Goal: Transaction & Acquisition: Purchase product/service

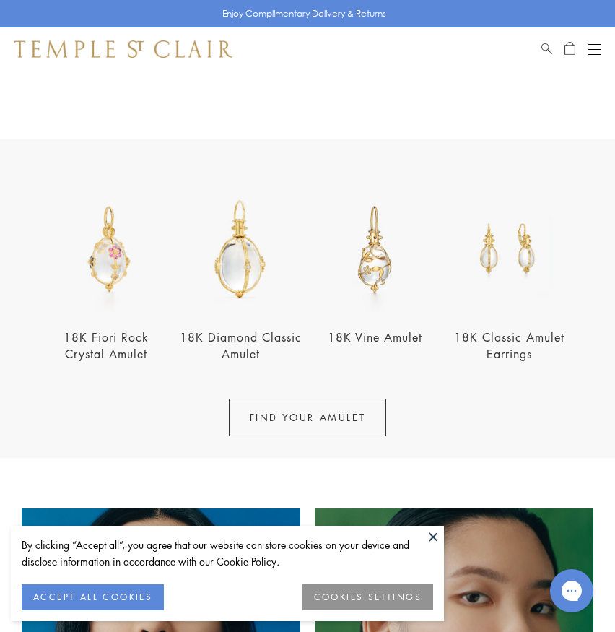
scroll to position [192, 0]
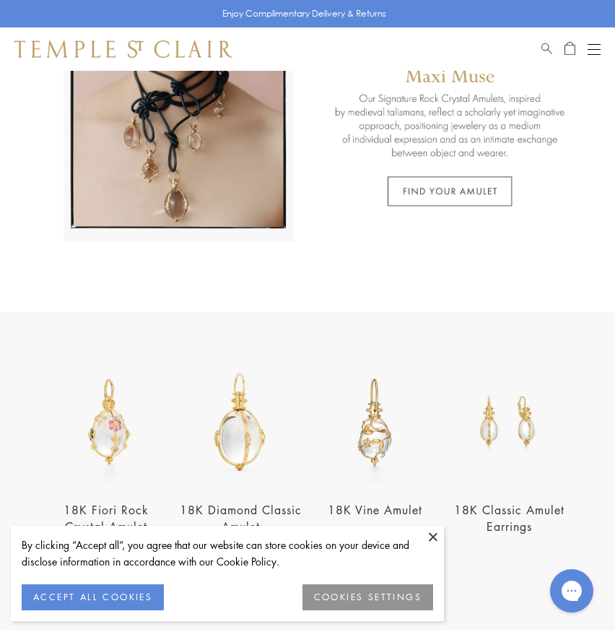
click at [588, 55] on button "Open navigation" at bounding box center [594, 48] width 13 height 17
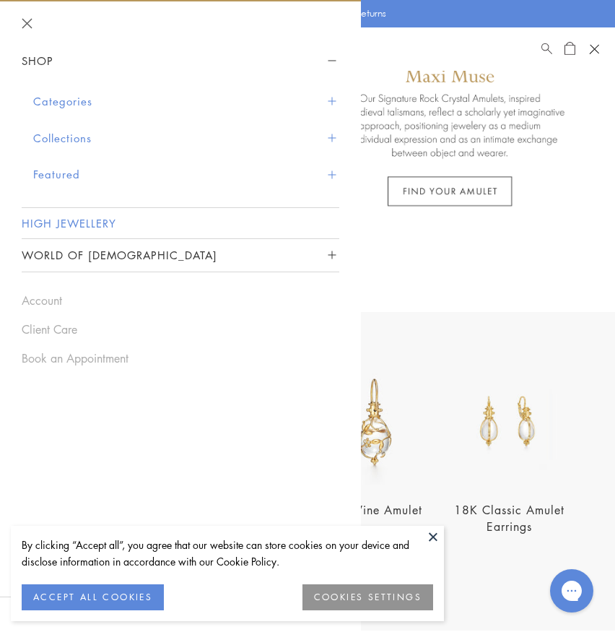
click at [105, 219] on link "High Jewellery" at bounding box center [181, 223] width 318 height 30
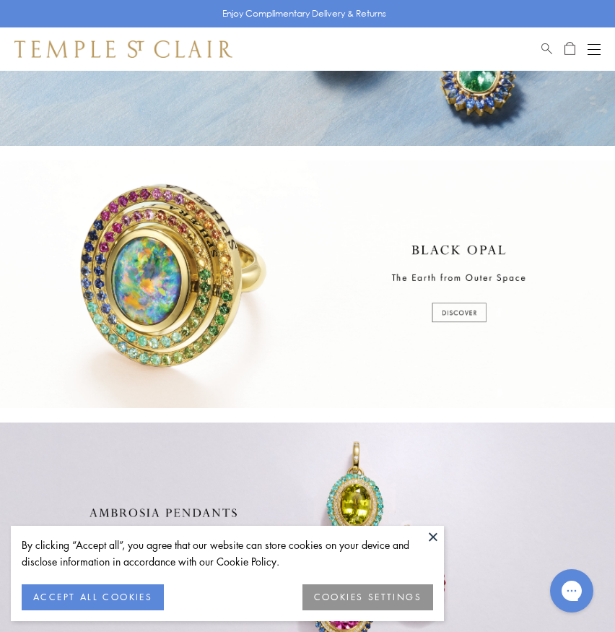
scroll to position [185, 0]
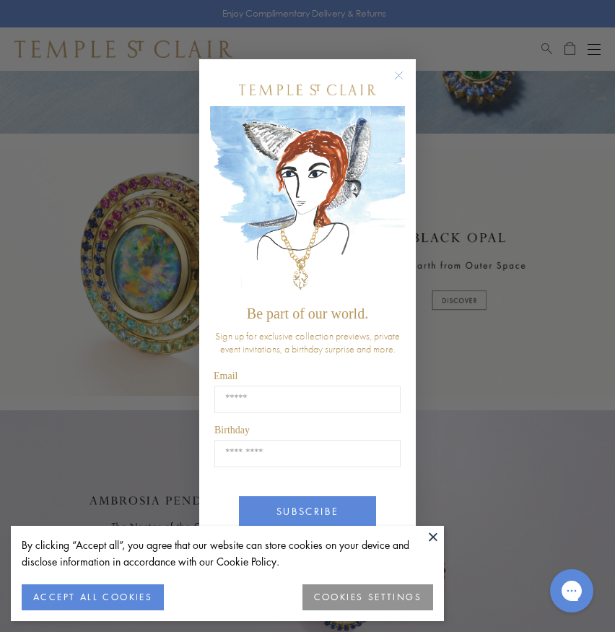
click at [430, 534] on button at bounding box center [433, 537] width 22 height 22
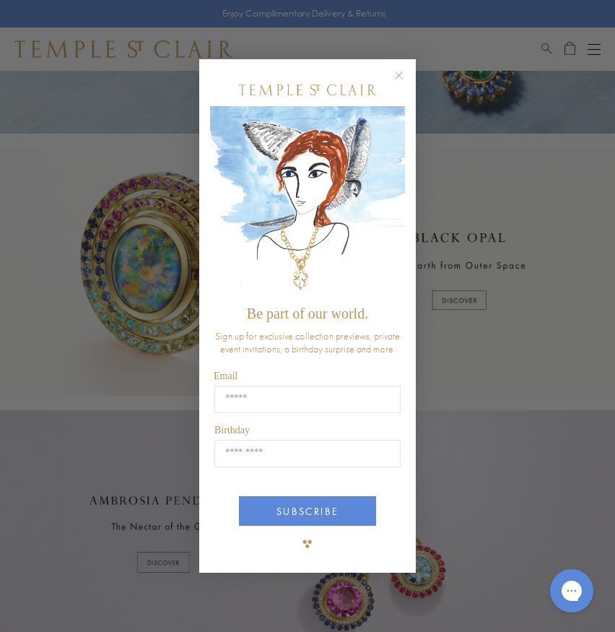
click at [399, 79] on circle "Close dialog" at bounding box center [399, 74] width 17 height 17
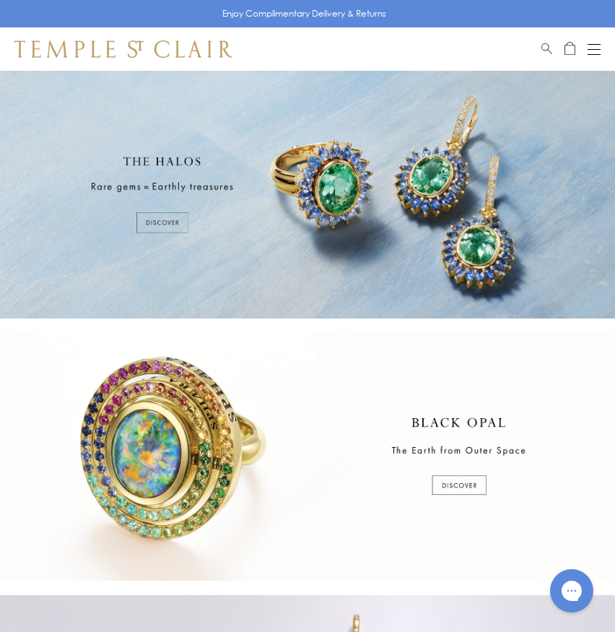
scroll to position [0, 0]
click at [594, 44] on div "Open navigation" at bounding box center [594, 44] width 13 height 1
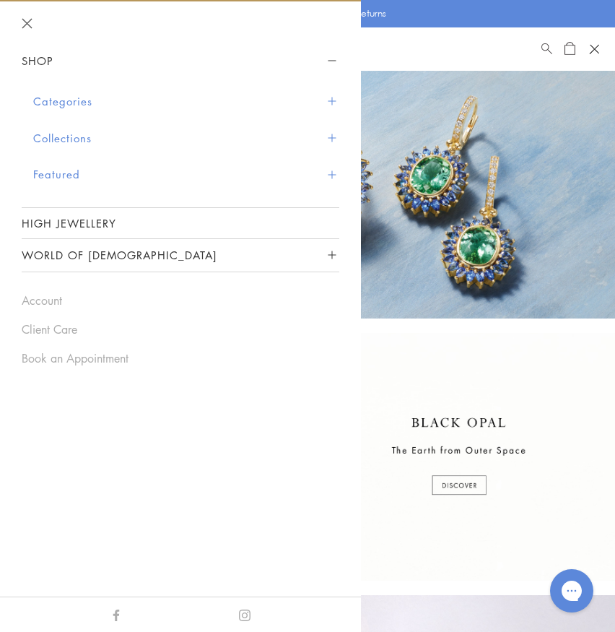
click at [328, 105] on button "Categories" at bounding box center [186, 101] width 306 height 37
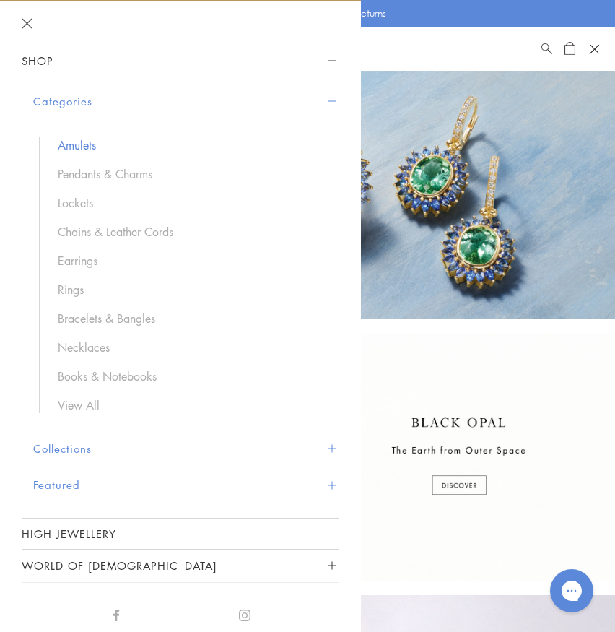
click at [97, 145] on link "Amulets" at bounding box center [191, 145] width 267 height 16
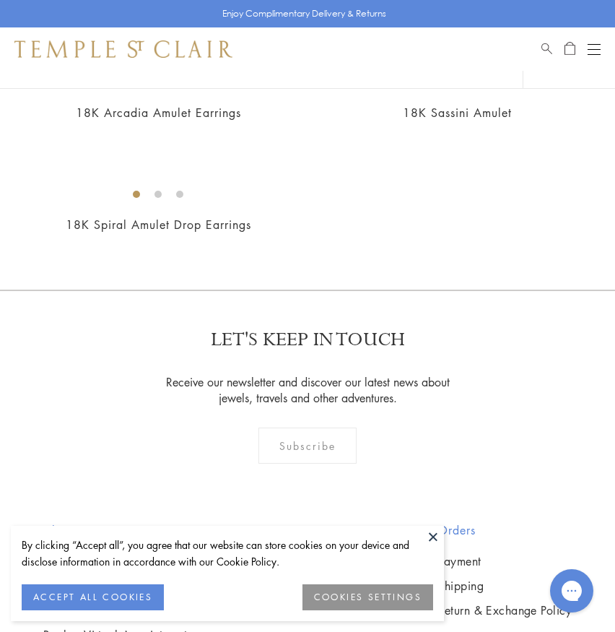
scroll to position [4123, 0]
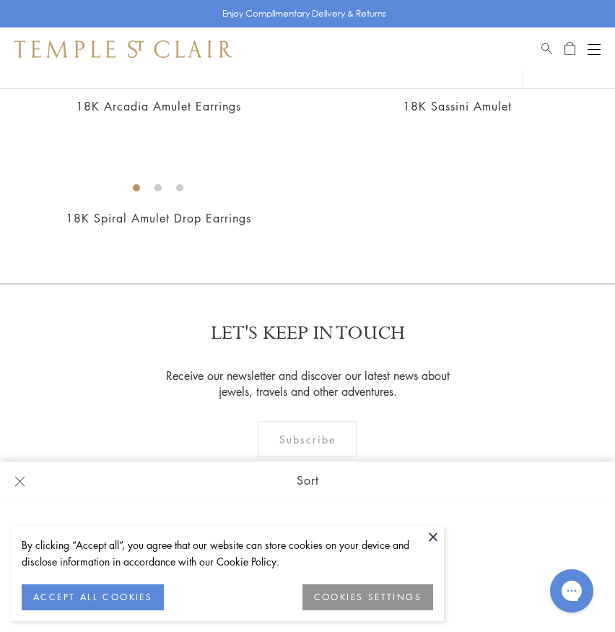
click at [591, 49] on div "Open navigation" at bounding box center [594, 49] width 13 height 1
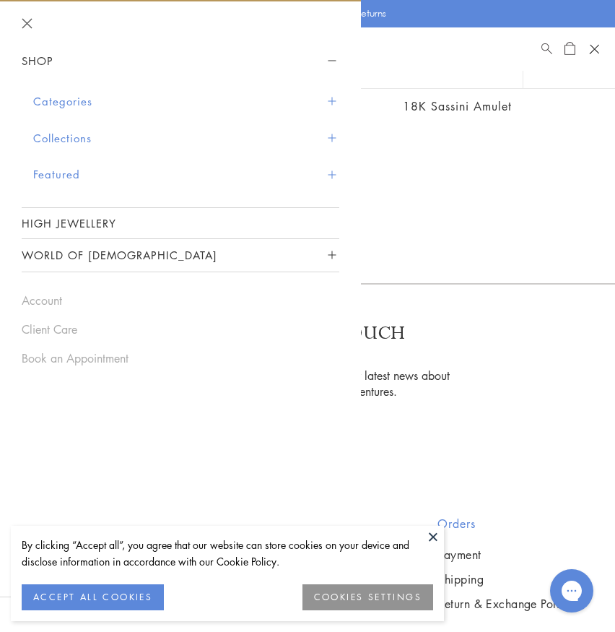
click at [331, 102] on span "Sidebar navigation" at bounding box center [332, 101] width 8 height 8
click at [335, 101] on span "Sidebar navigation" at bounding box center [332, 101] width 8 height 8
click at [305, 108] on button "Categories" at bounding box center [186, 101] width 306 height 37
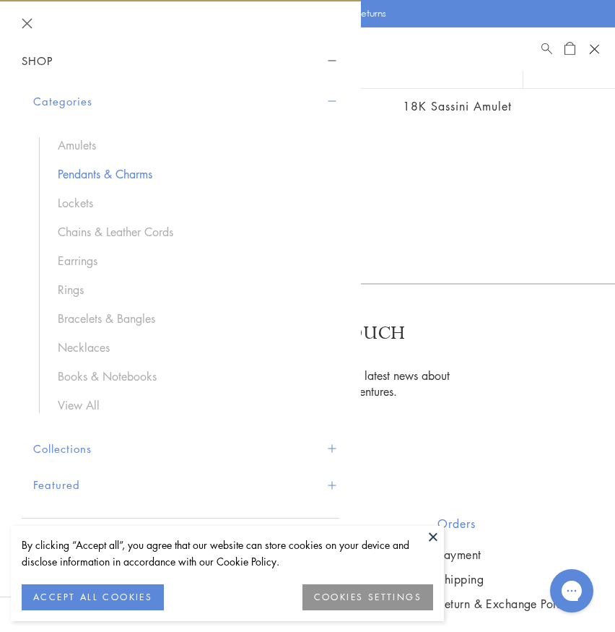
click at [134, 170] on link "Pendants & Charms" at bounding box center [191, 174] width 267 height 16
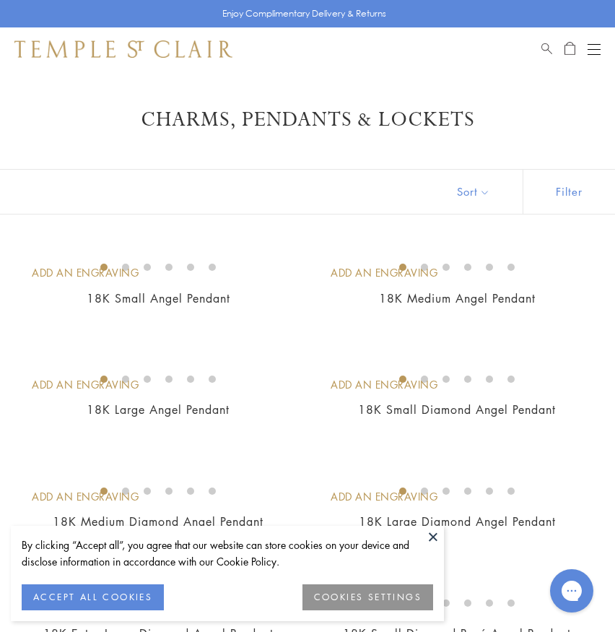
click at [298, 117] on h1 "Charms, Pendants & Lockets" at bounding box center [307, 120] width 543 height 26
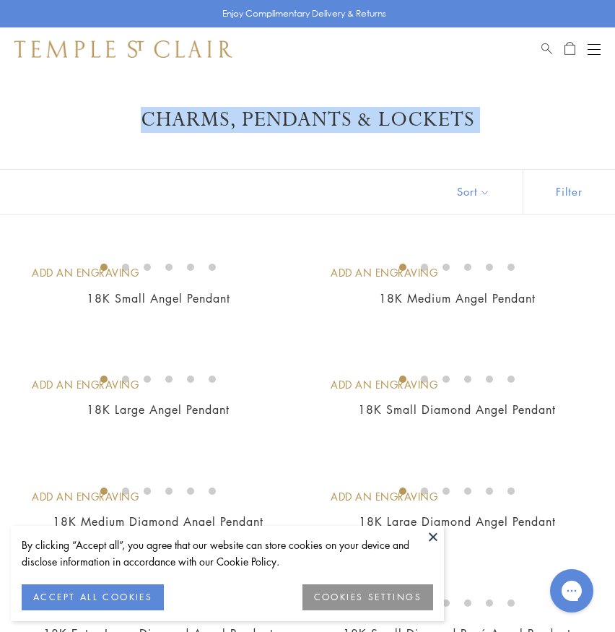
click at [298, 117] on h1 "Charms, Pendants & Lockets" at bounding box center [307, 120] width 543 height 26
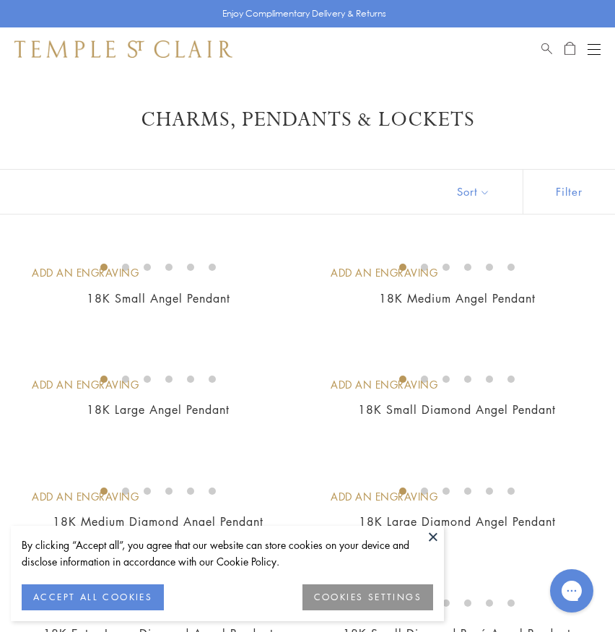
click at [298, 117] on h1 "Charms, Pendants & Lockets" at bounding box center [307, 120] width 543 height 26
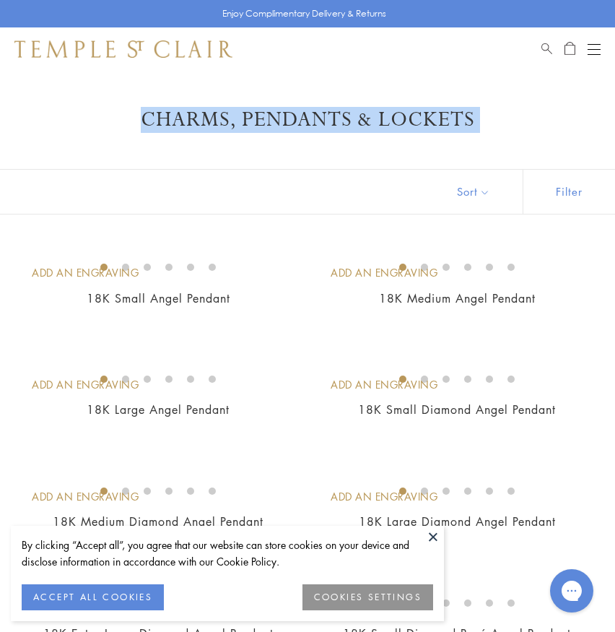
click at [298, 117] on h1 "Charms, Pendants & Lockets" at bounding box center [307, 120] width 543 height 26
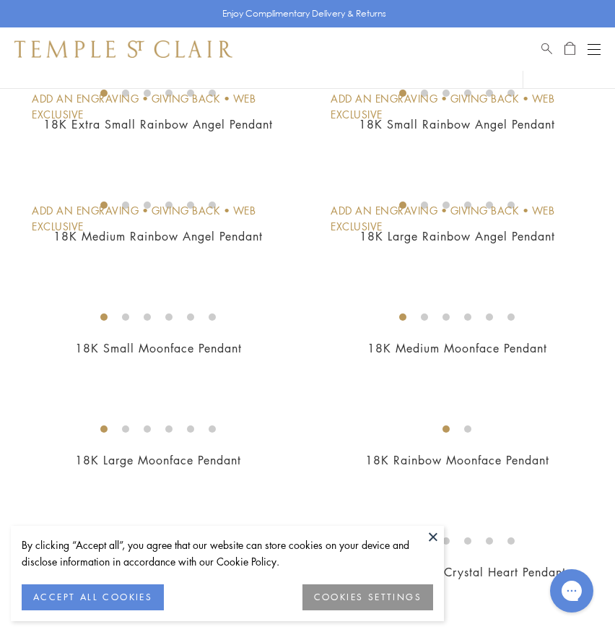
scroll to position [1127, 0]
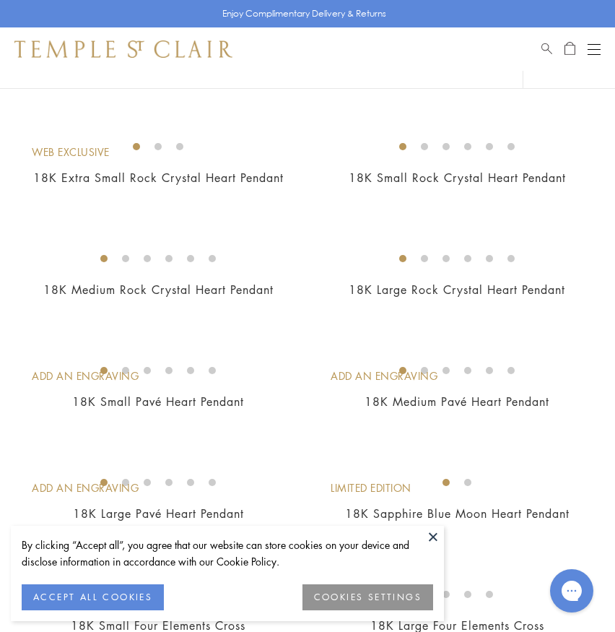
click at [0, 0] on img at bounding box center [0, 0] width 0 height 0
